Goal: Browse casually: Explore the website without a specific task or goal

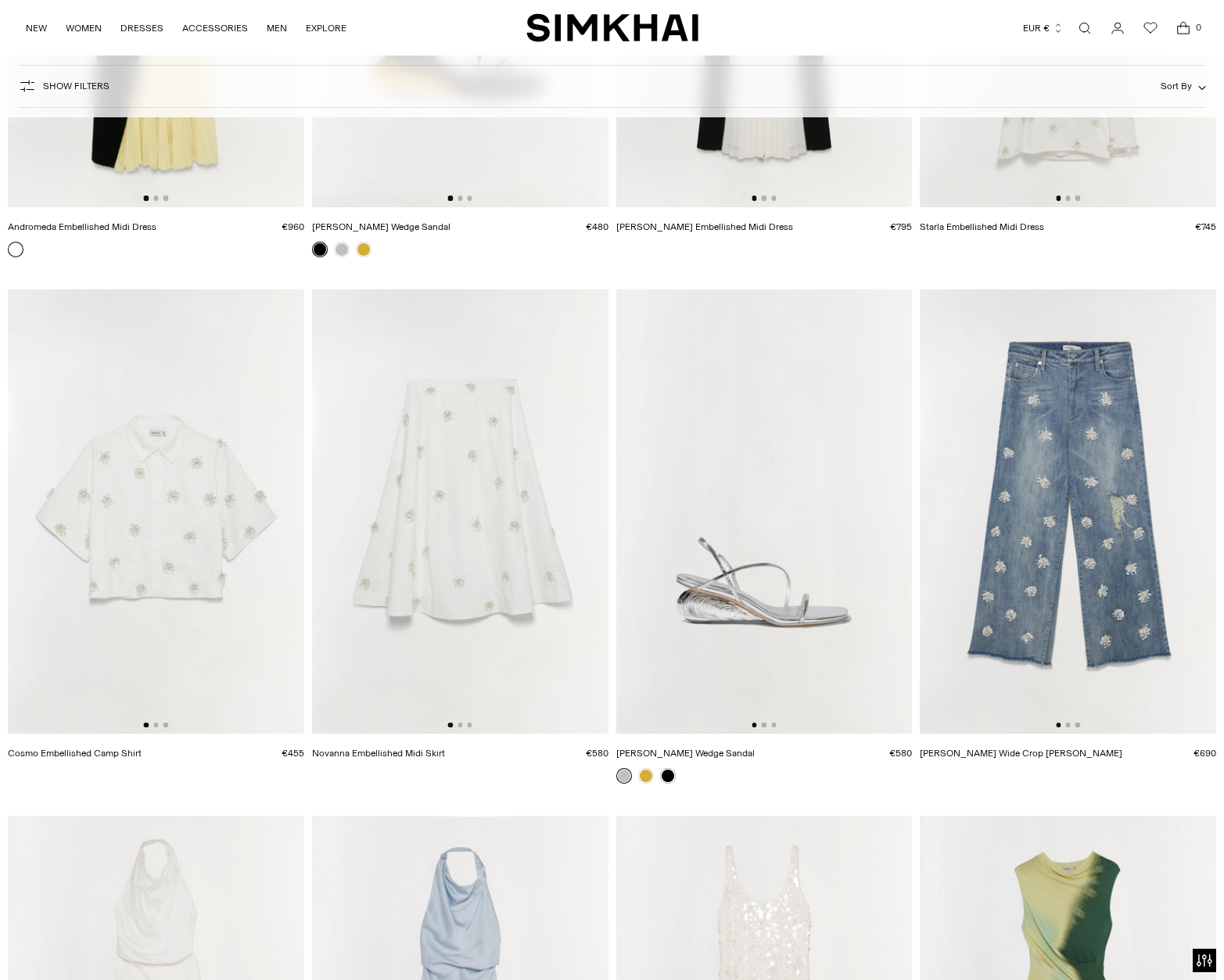
scroll to position [33636, 0]
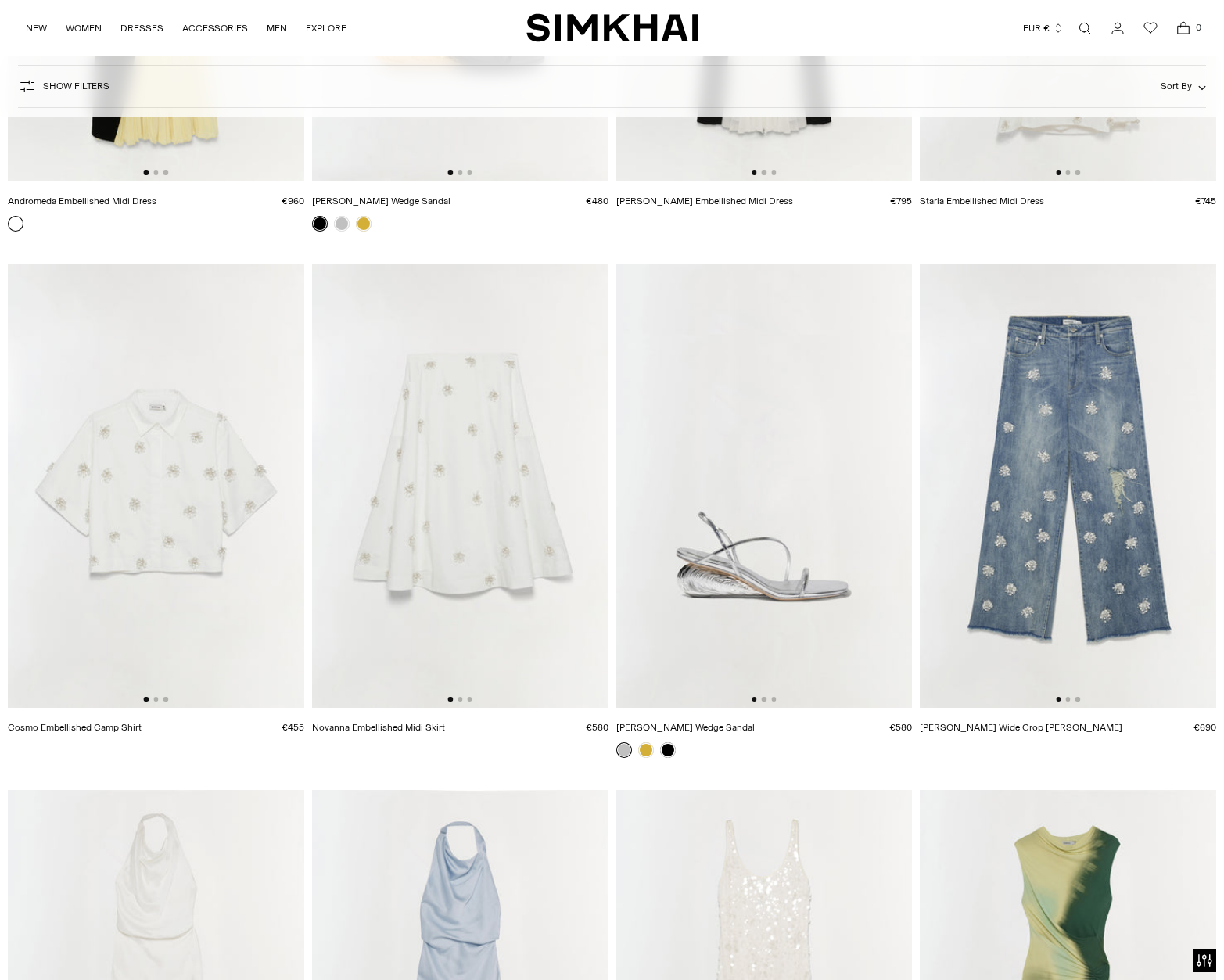
click at [554, 521] on img at bounding box center [459, 486] width 296 height 444
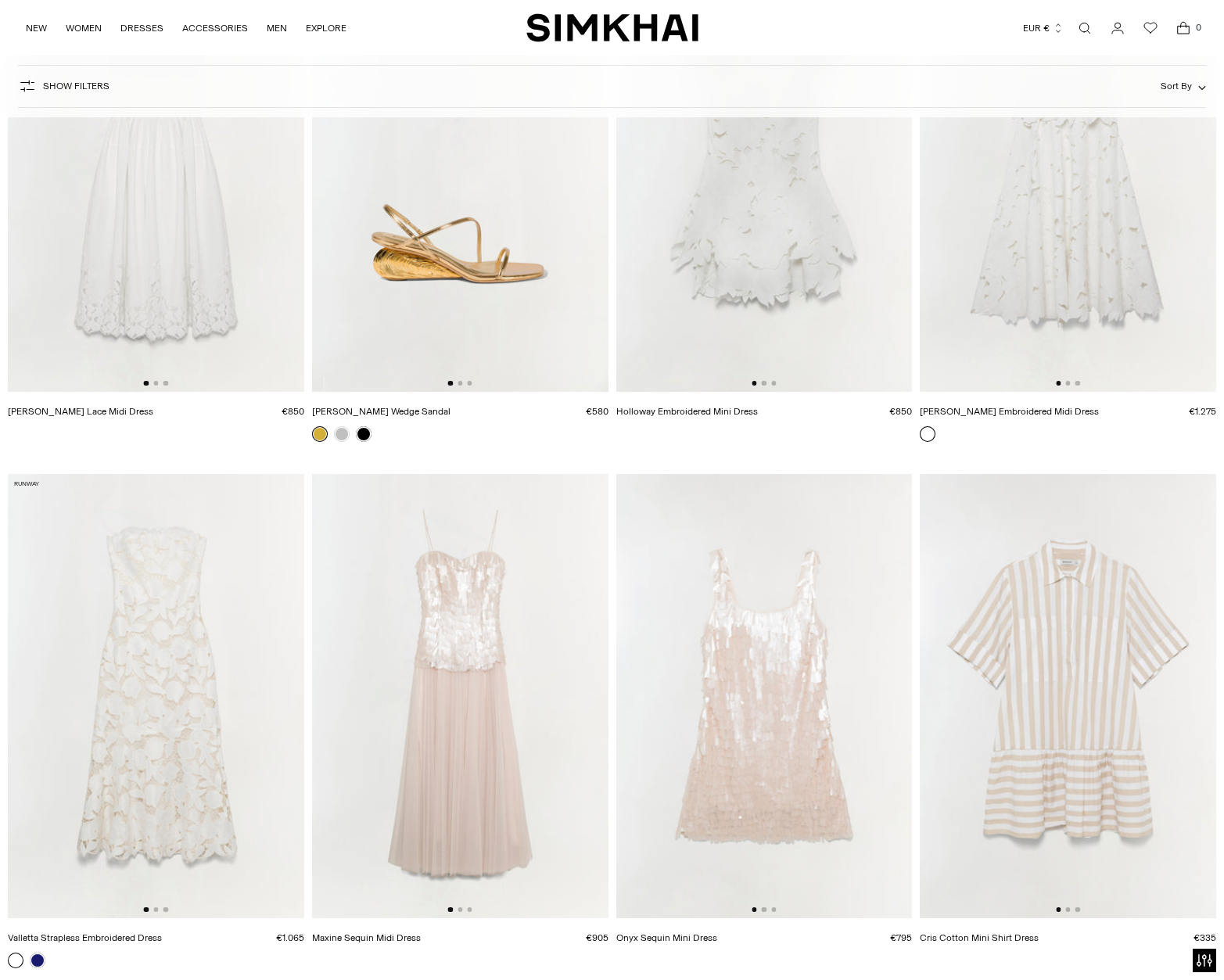
scroll to position [35535, 0]
click at [521, 695] on img at bounding box center [459, 694] width 296 height 444
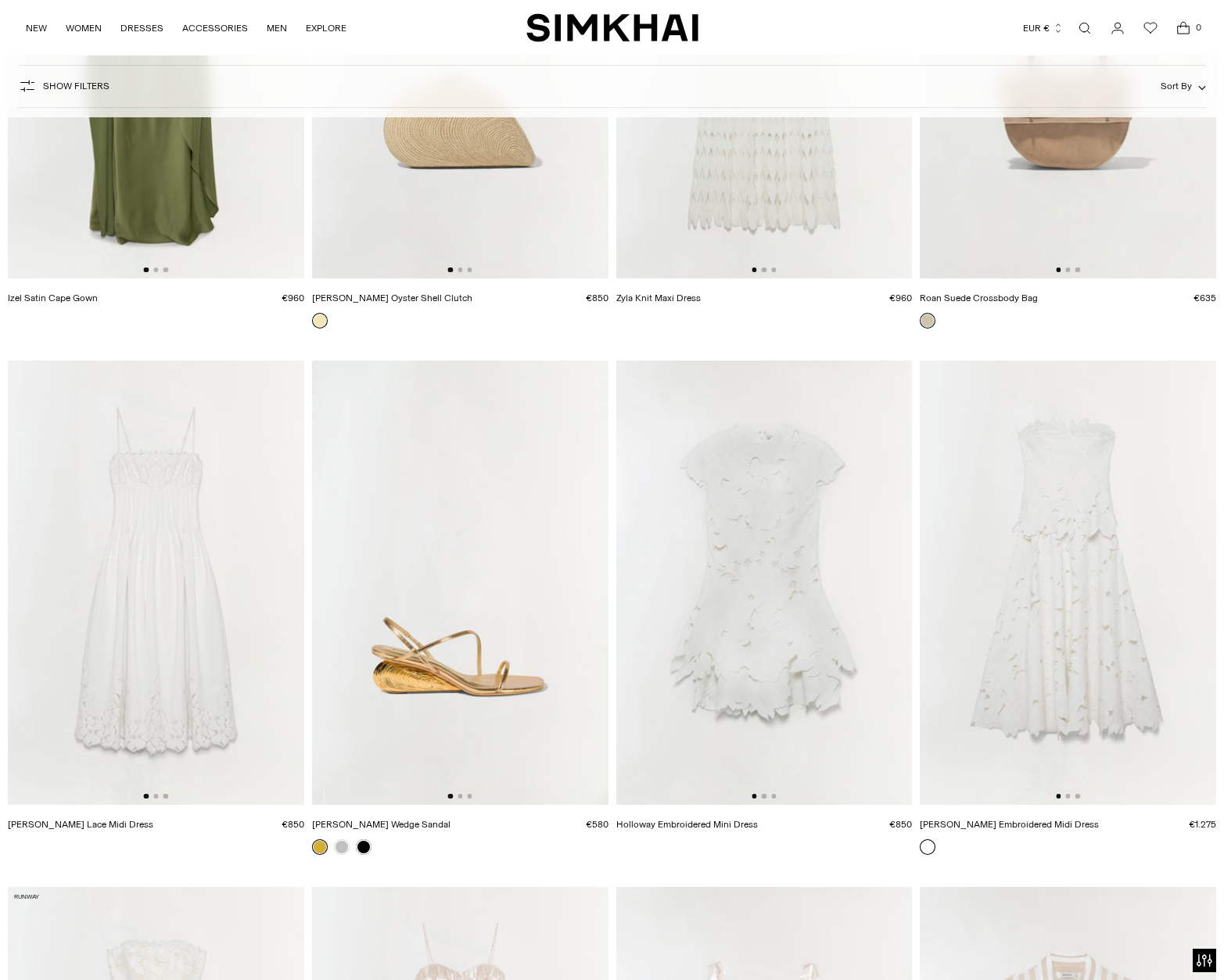
scroll to position [35130, 0]
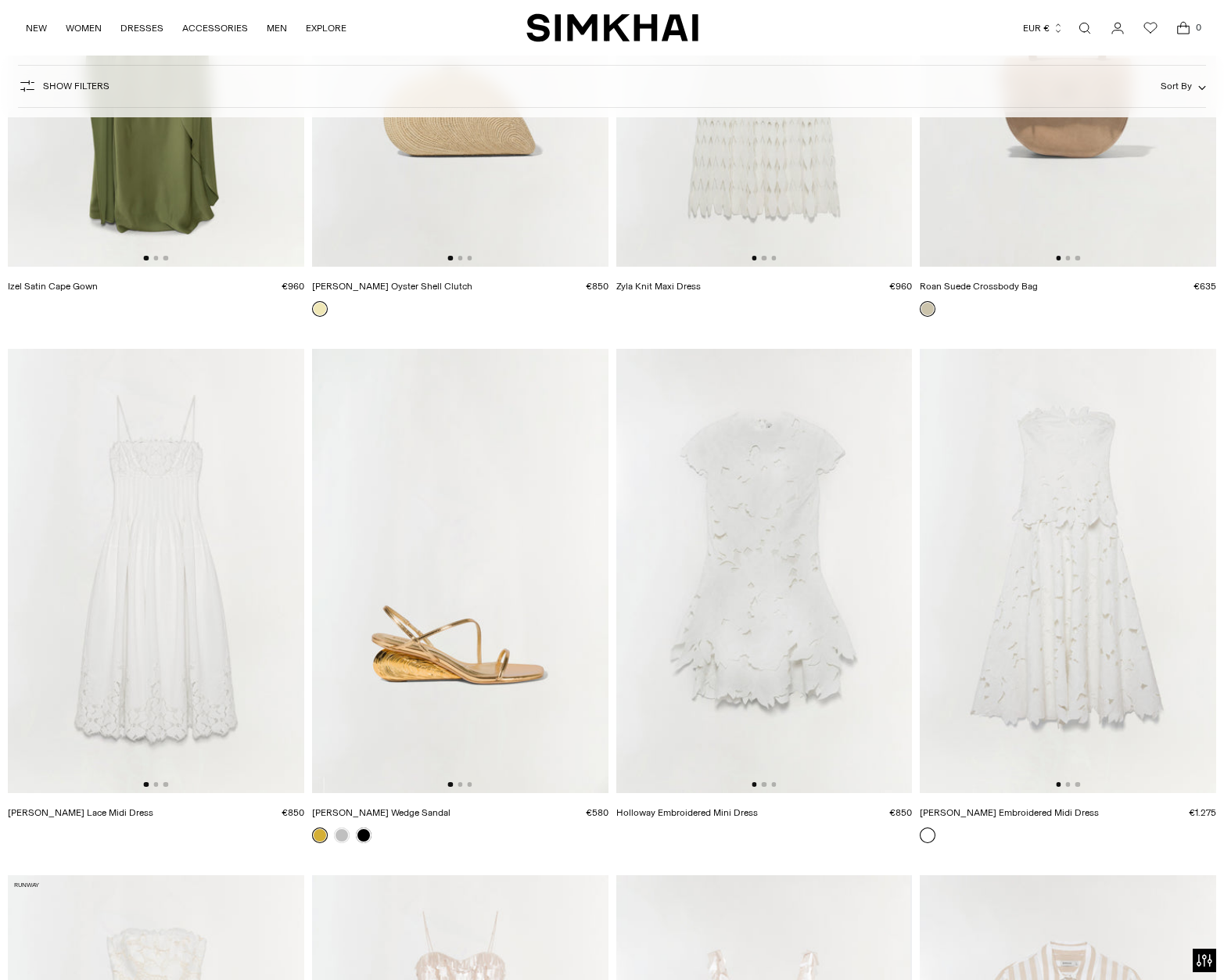
click at [751, 579] on img at bounding box center [765, 571] width 296 height 444
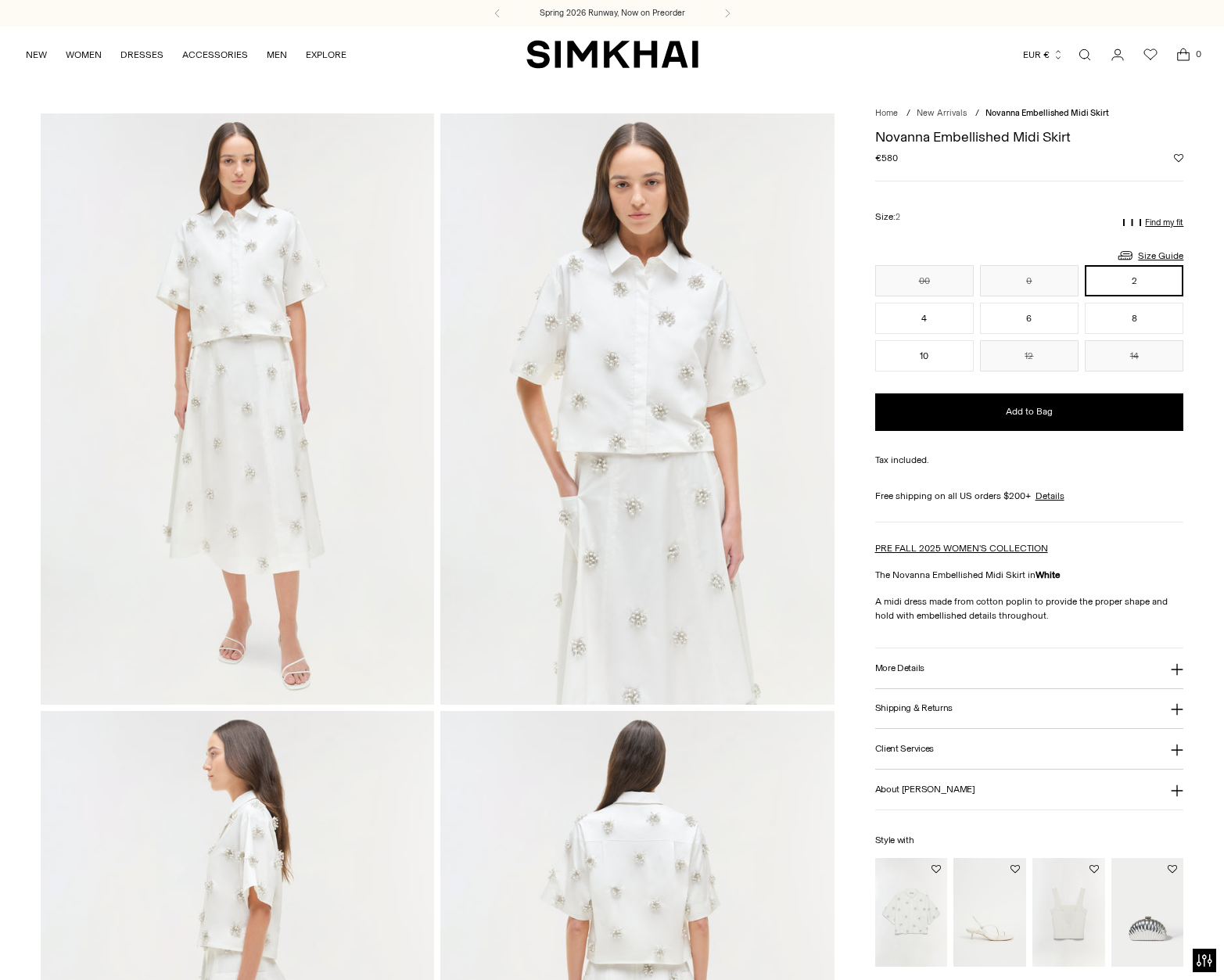
click at [630, 446] on img at bounding box center [638, 408] width 395 height 590
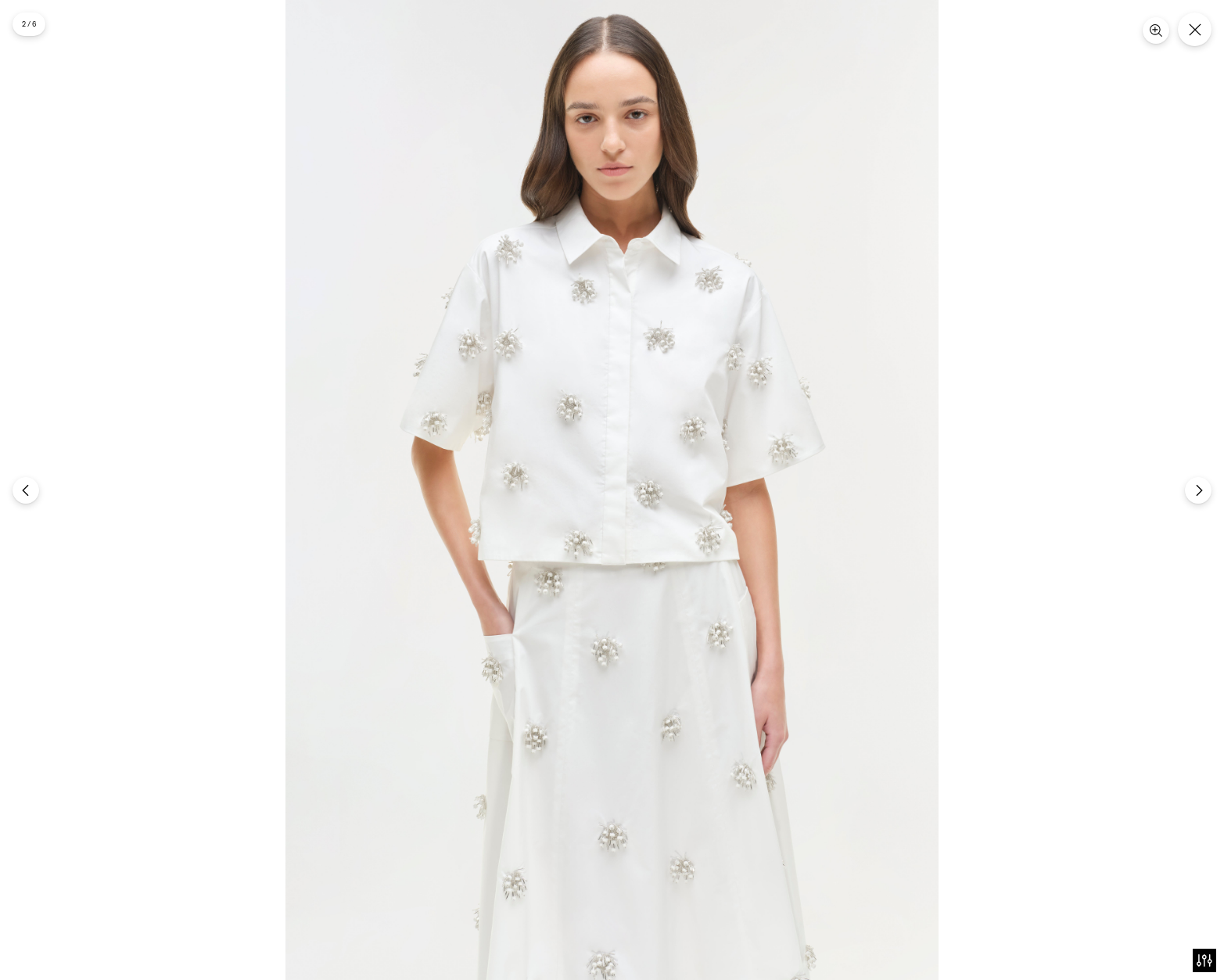
click at [630, 446] on img at bounding box center [611, 490] width 653 height 980
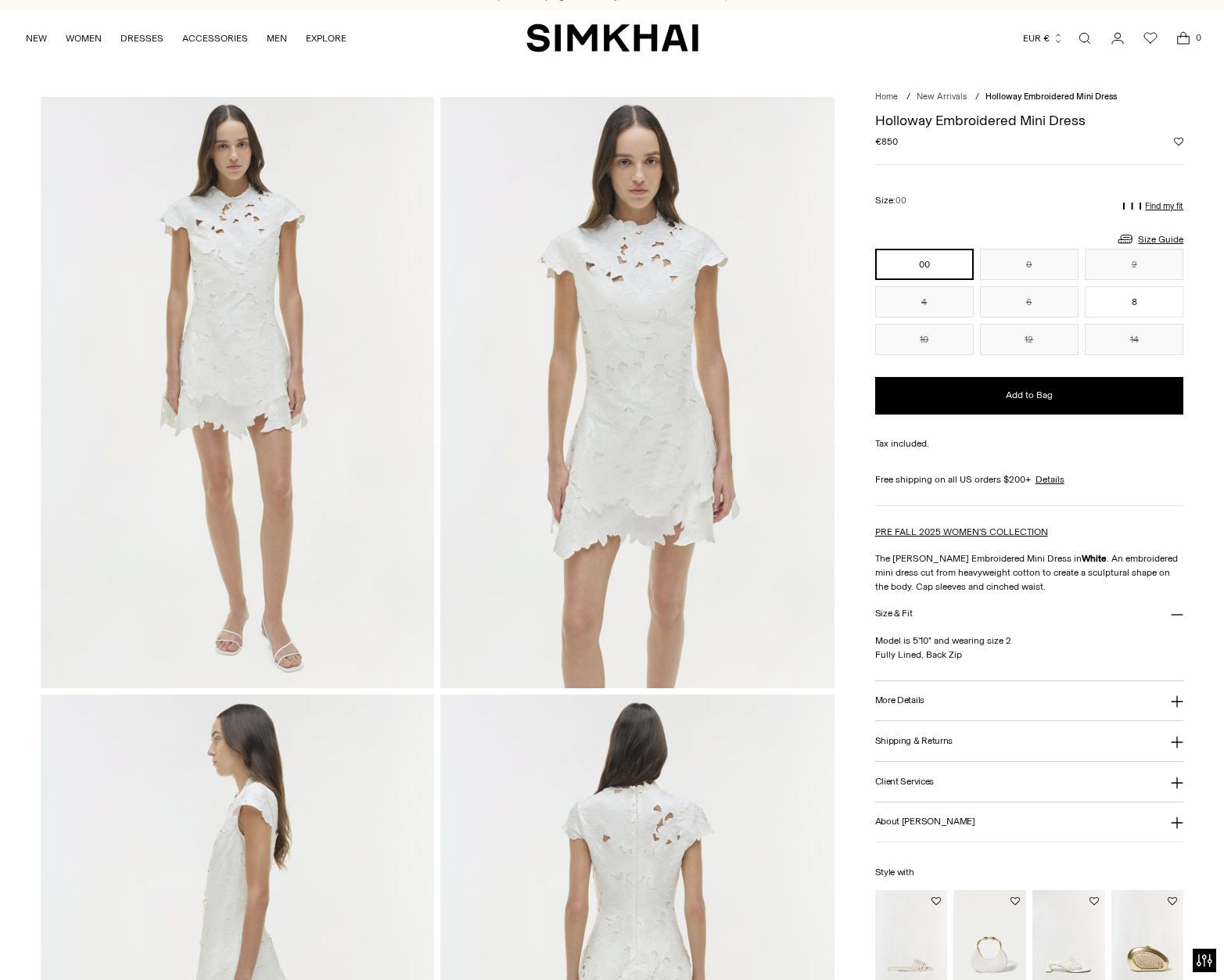
scroll to position [20, 0]
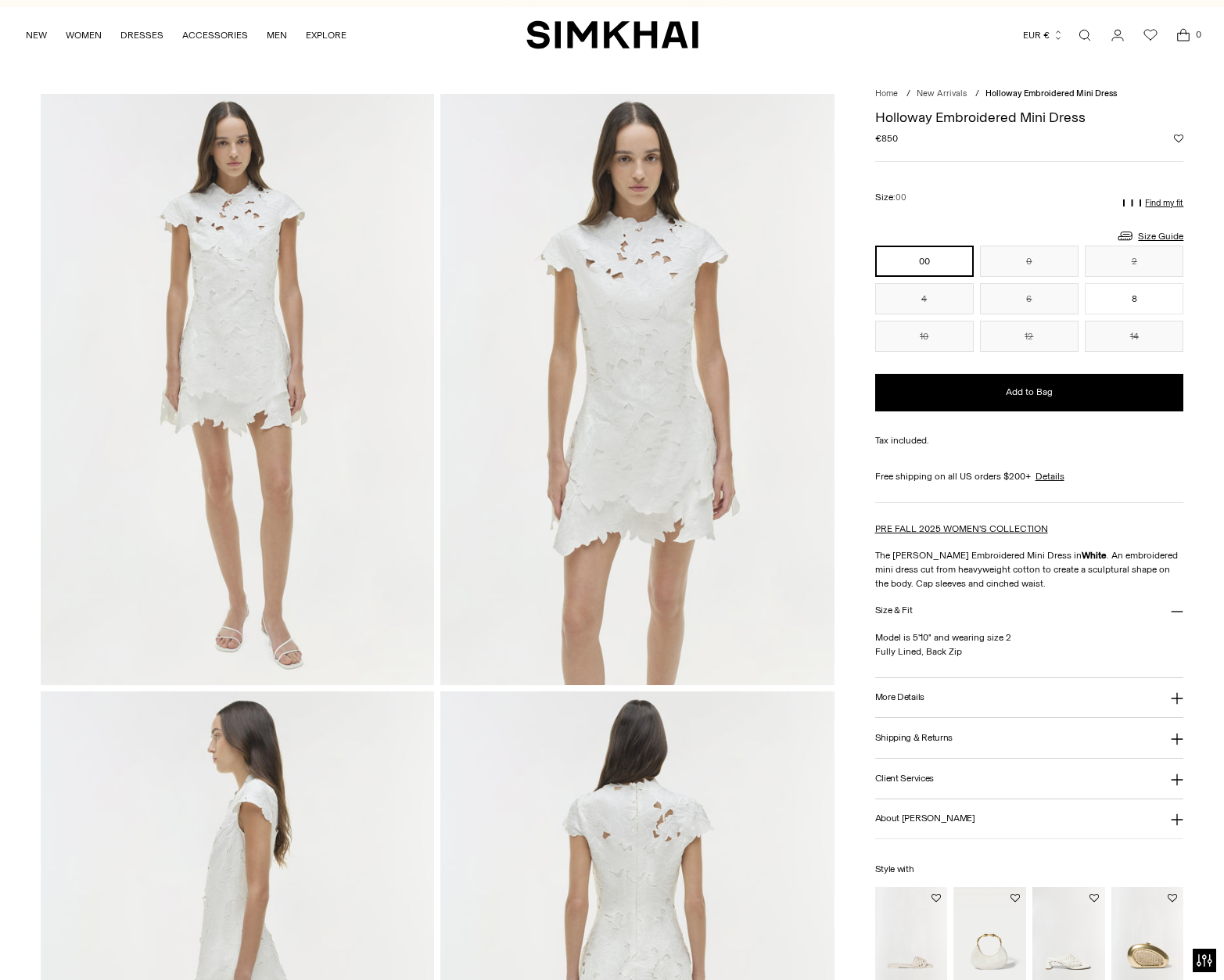
click at [717, 534] on img at bounding box center [638, 388] width 395 height 590
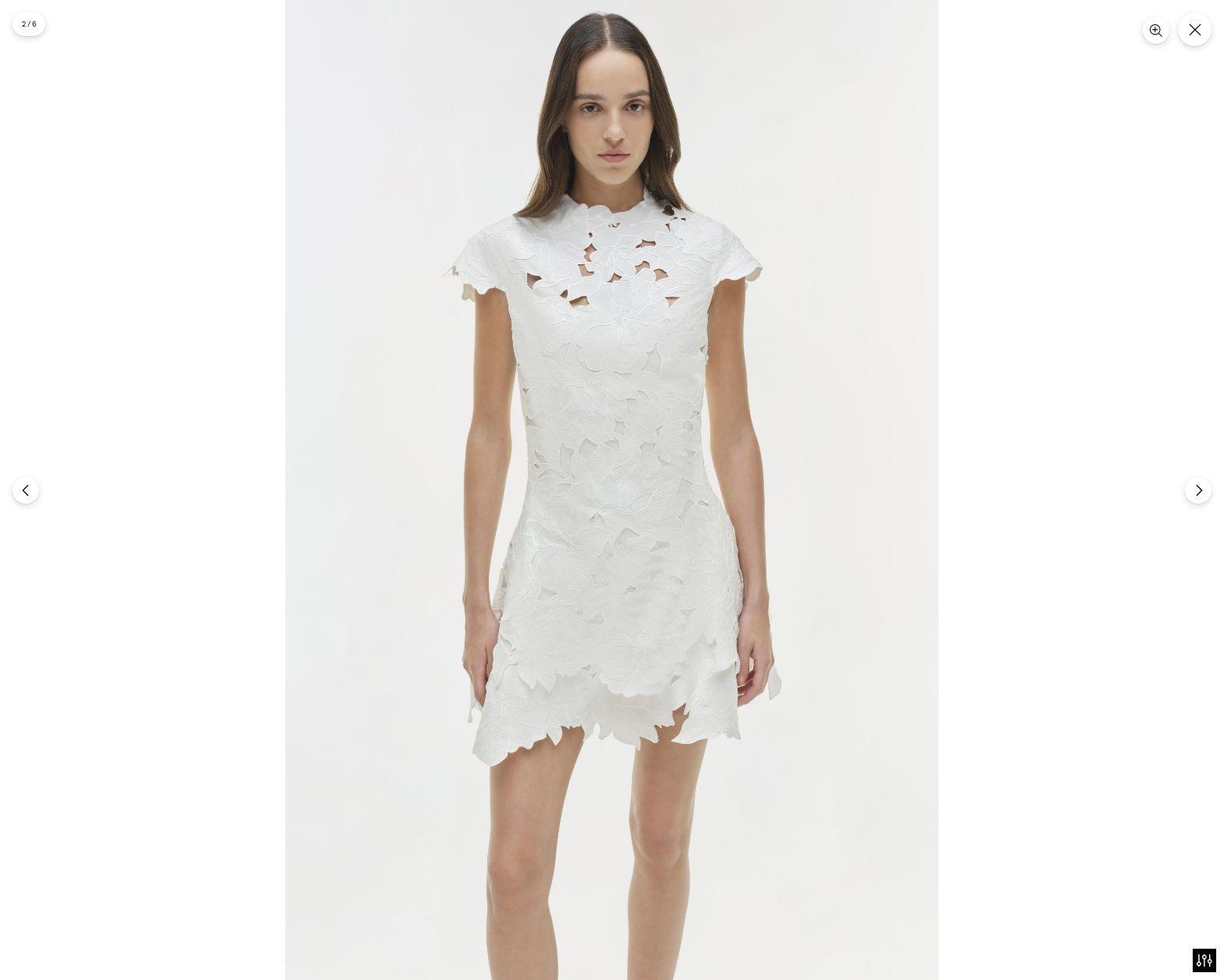
click at [717, 534] on img at bounding box center [611, 490] width 653 height 980
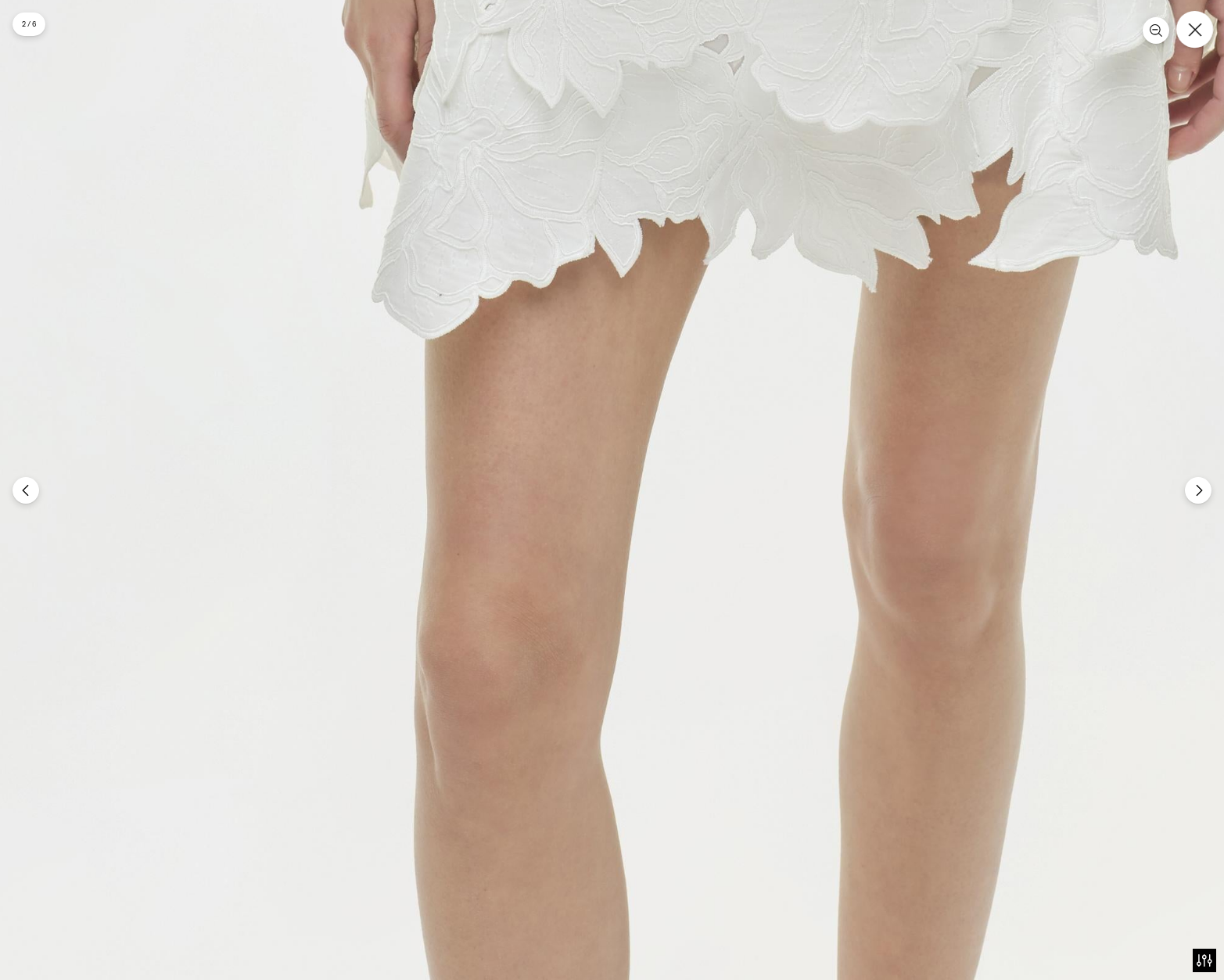
click at [1205, 24] on button "Close" at bounding box center [1194, 29] width 37 height 37
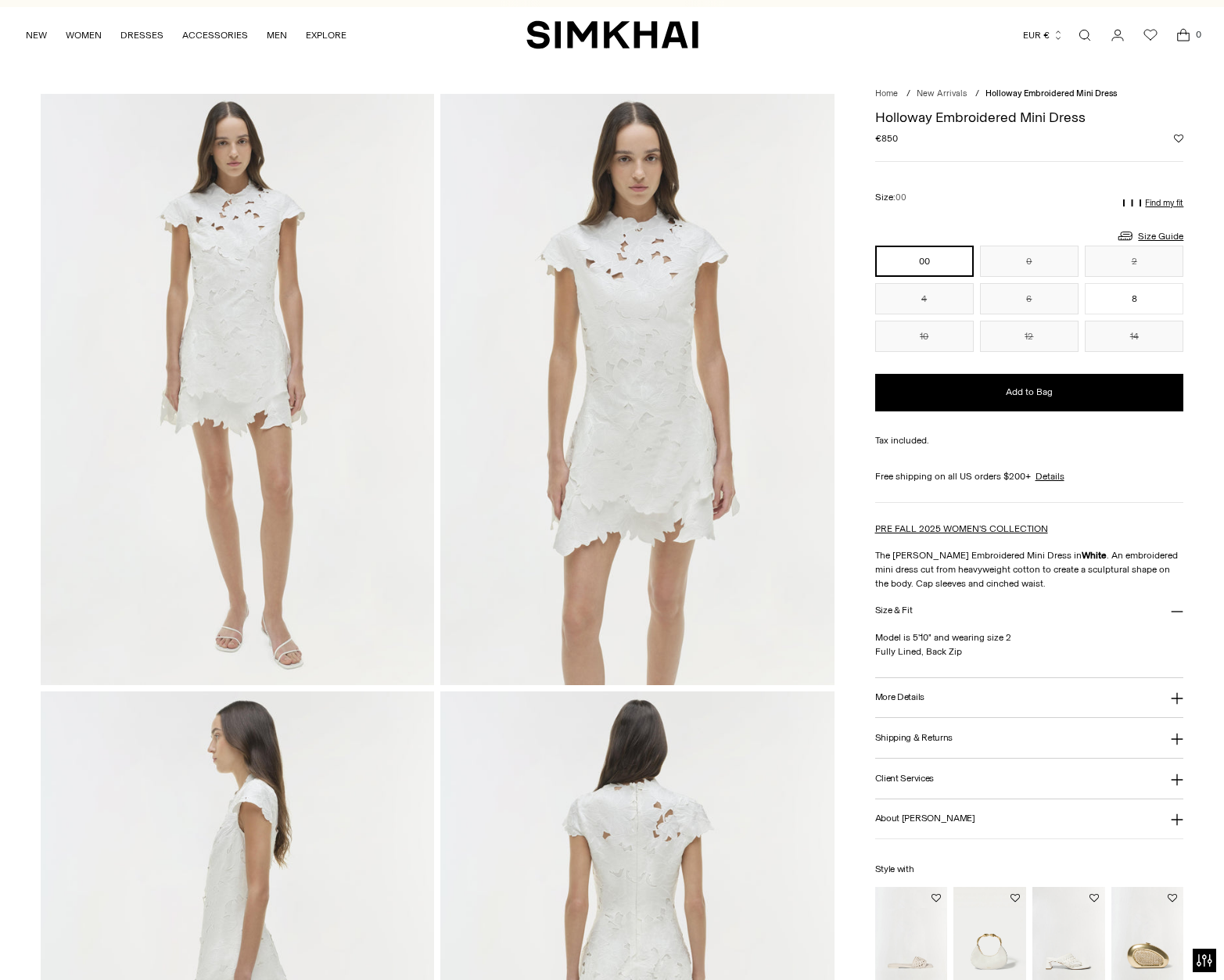
click at [721, 803] on img at bounding box center [638, 986] width 395 height 590
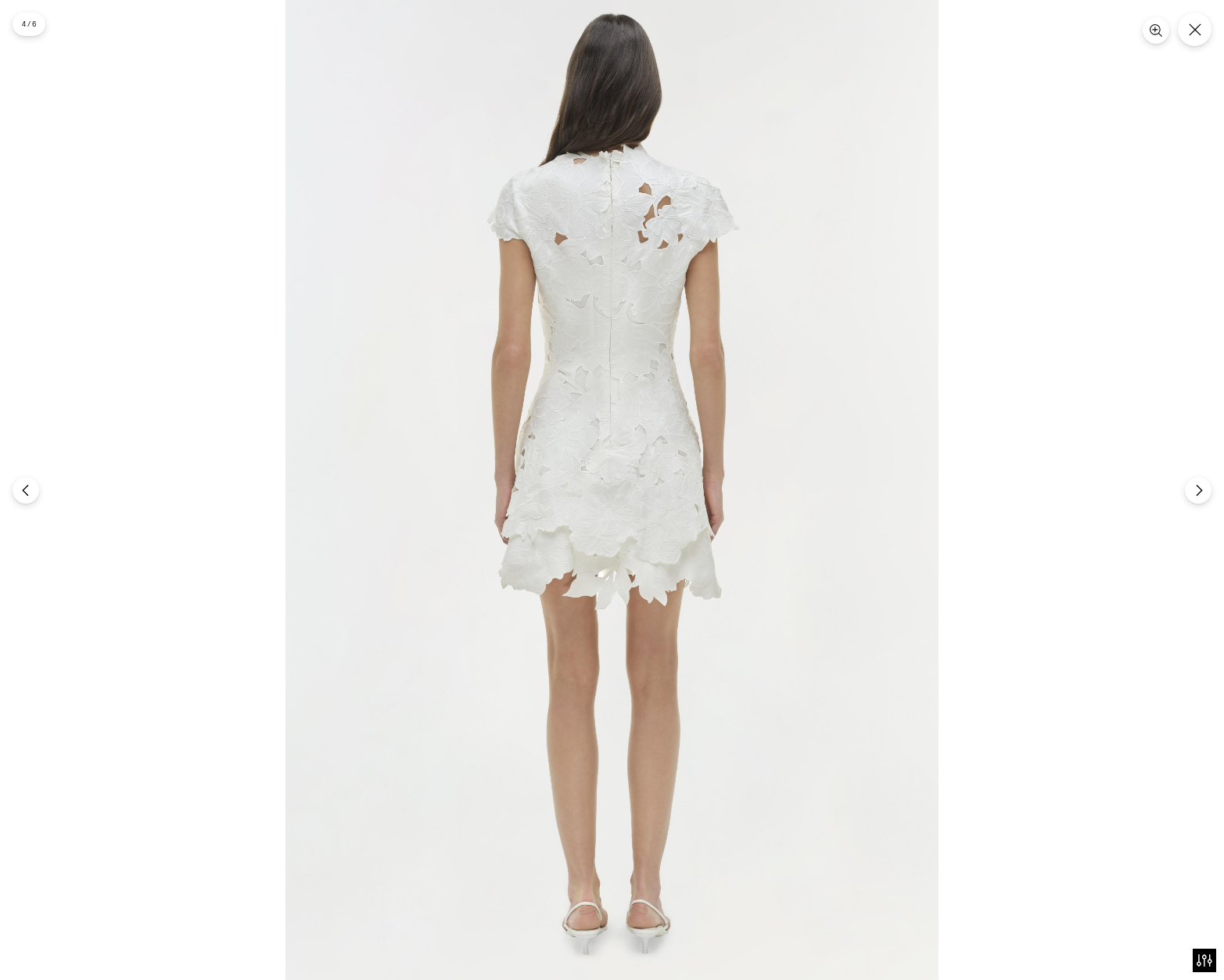
click at [706, 765] on img at bounding box center [611, 490] width 653 height 980
